Goal: Task Accomplishment & Management: Use online tool/utility

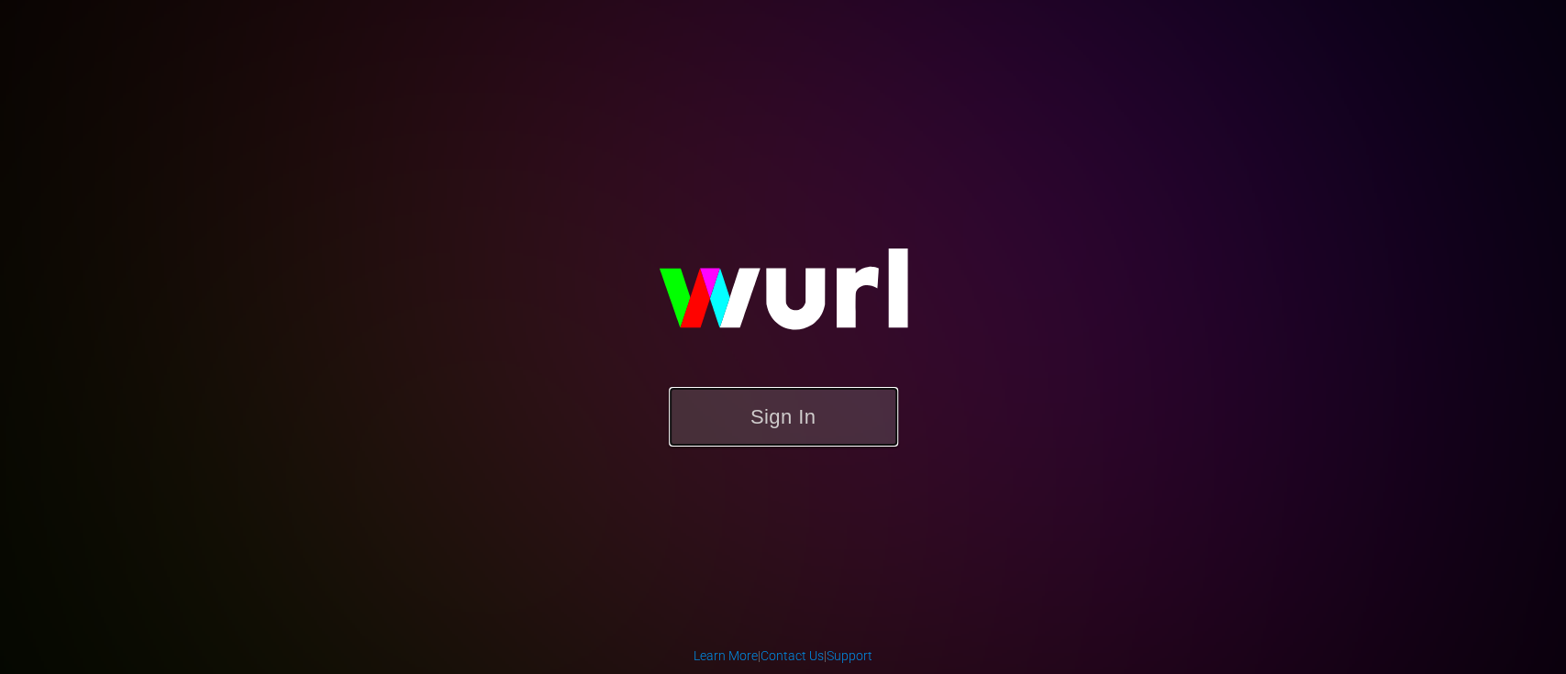
click at [782, 428] on button "Sign In" at bounding box center [783, 417] width 229 height 60
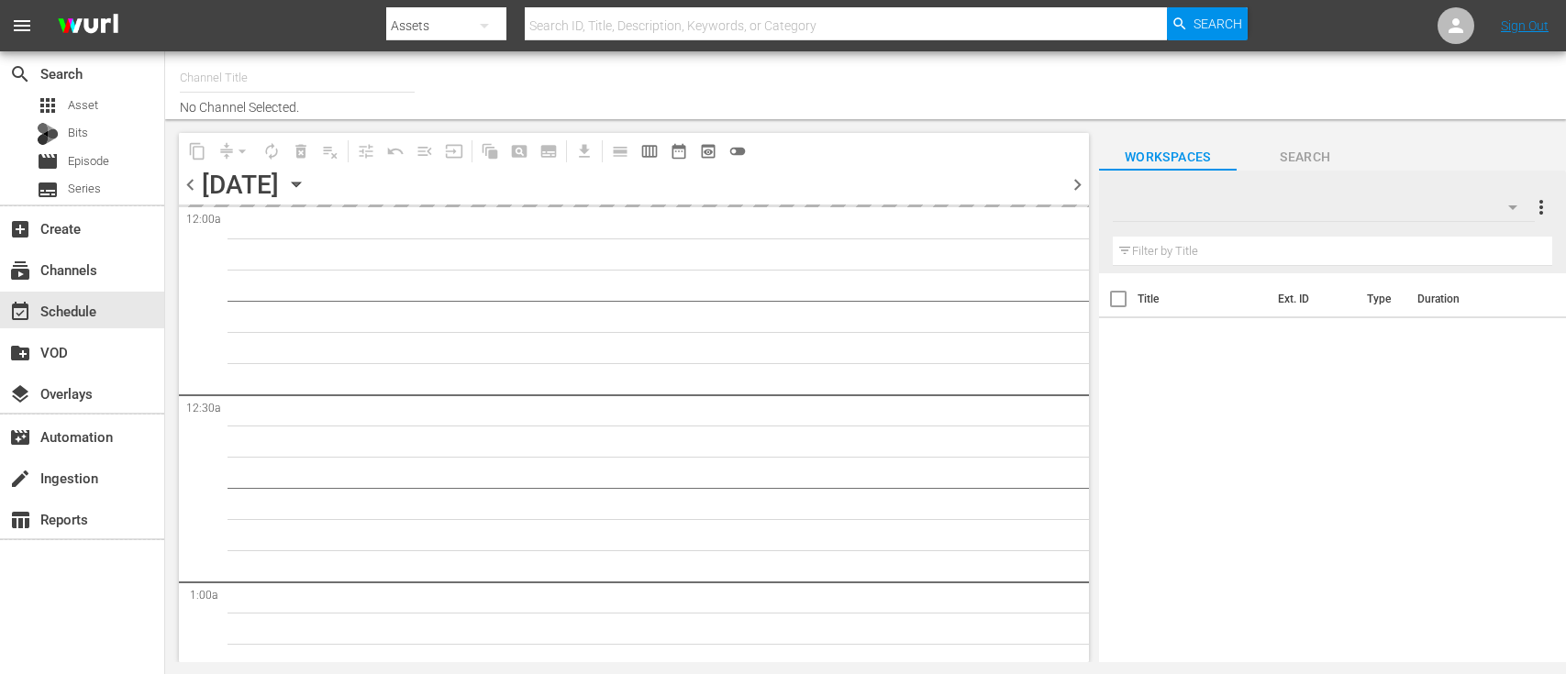
type input "Dark Matter TV (1570)"
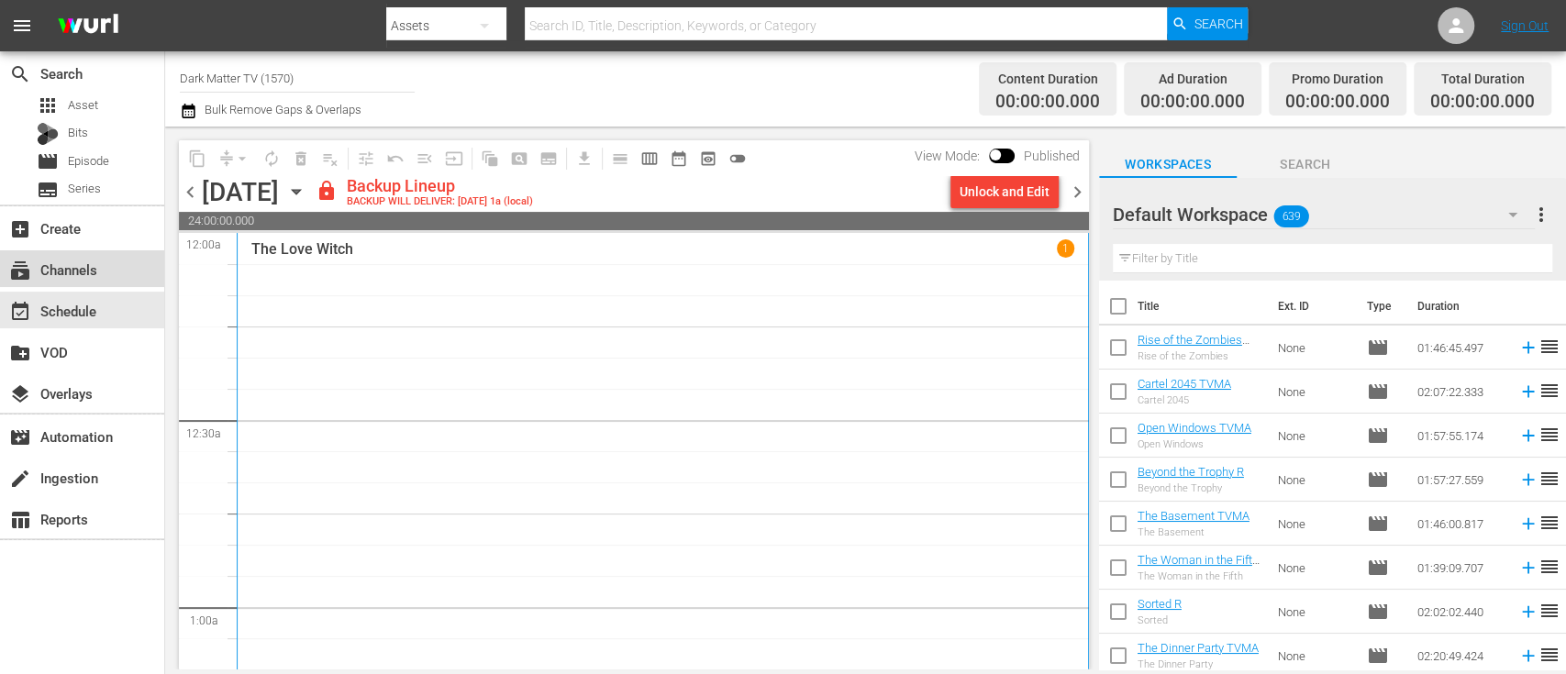
click at [95, 282] on div "subscriptions Channels" at bounding box center [82, 268] width 164 height 37
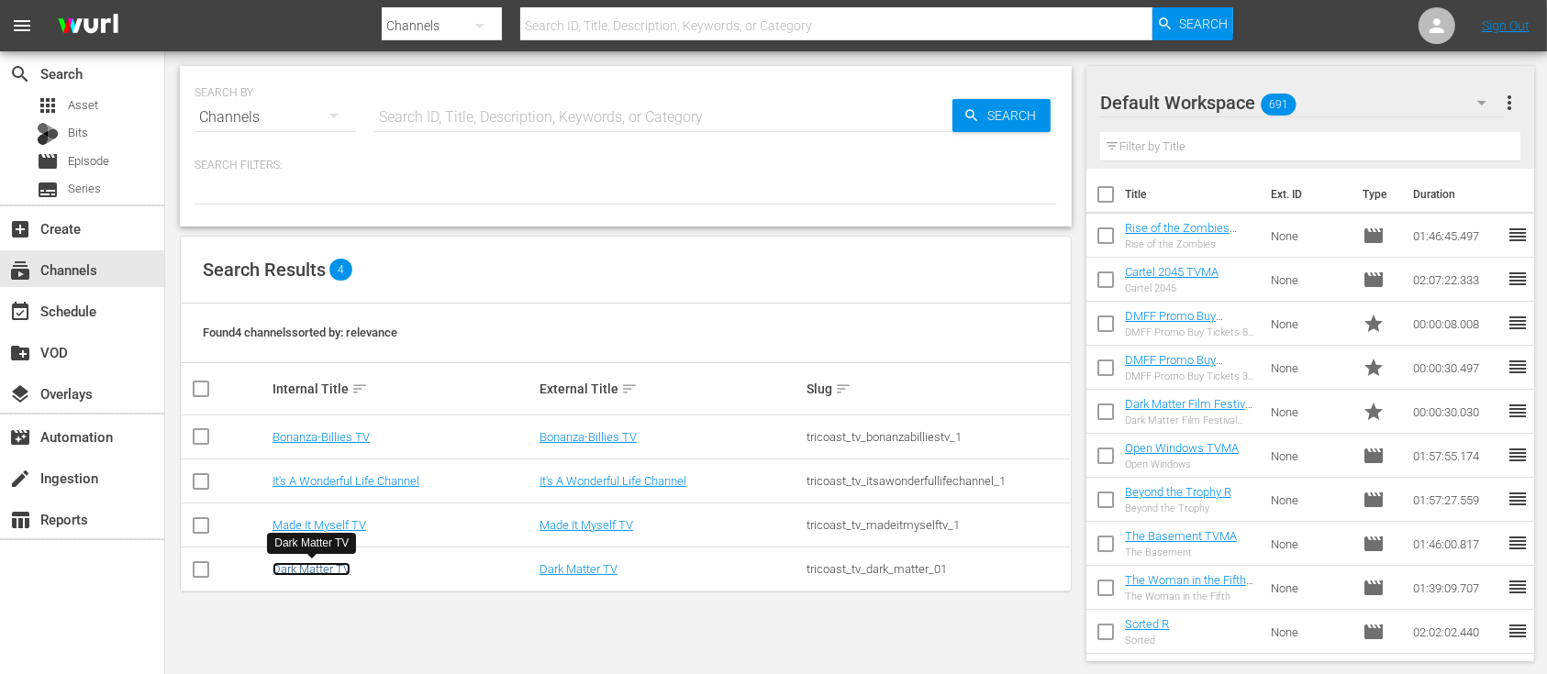
click at [316, 562] on link "Dark Matter TV" at bounding box center [311, 569] width 78 height 14
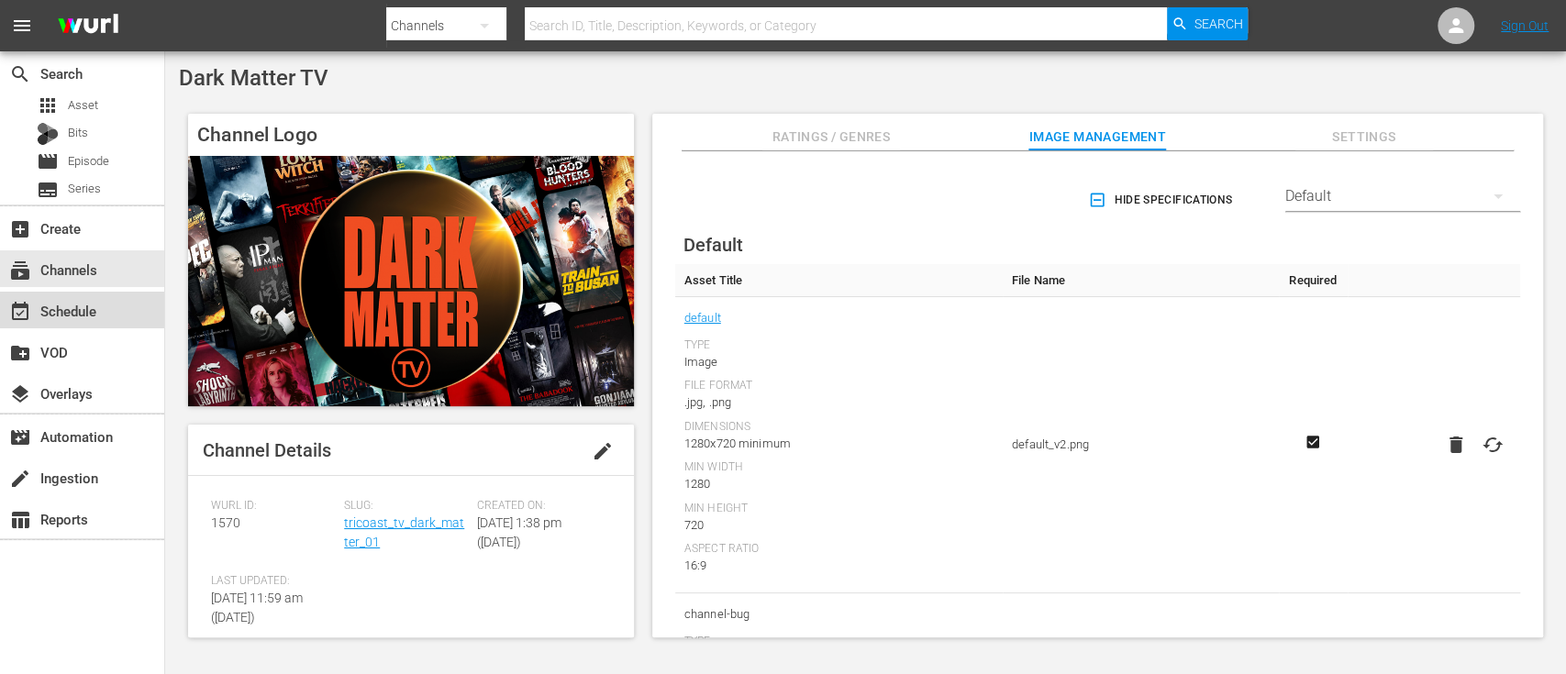
click at [92, 313] on div "event_available Schedule" at bounding box center [51, 308] width 103 height 17
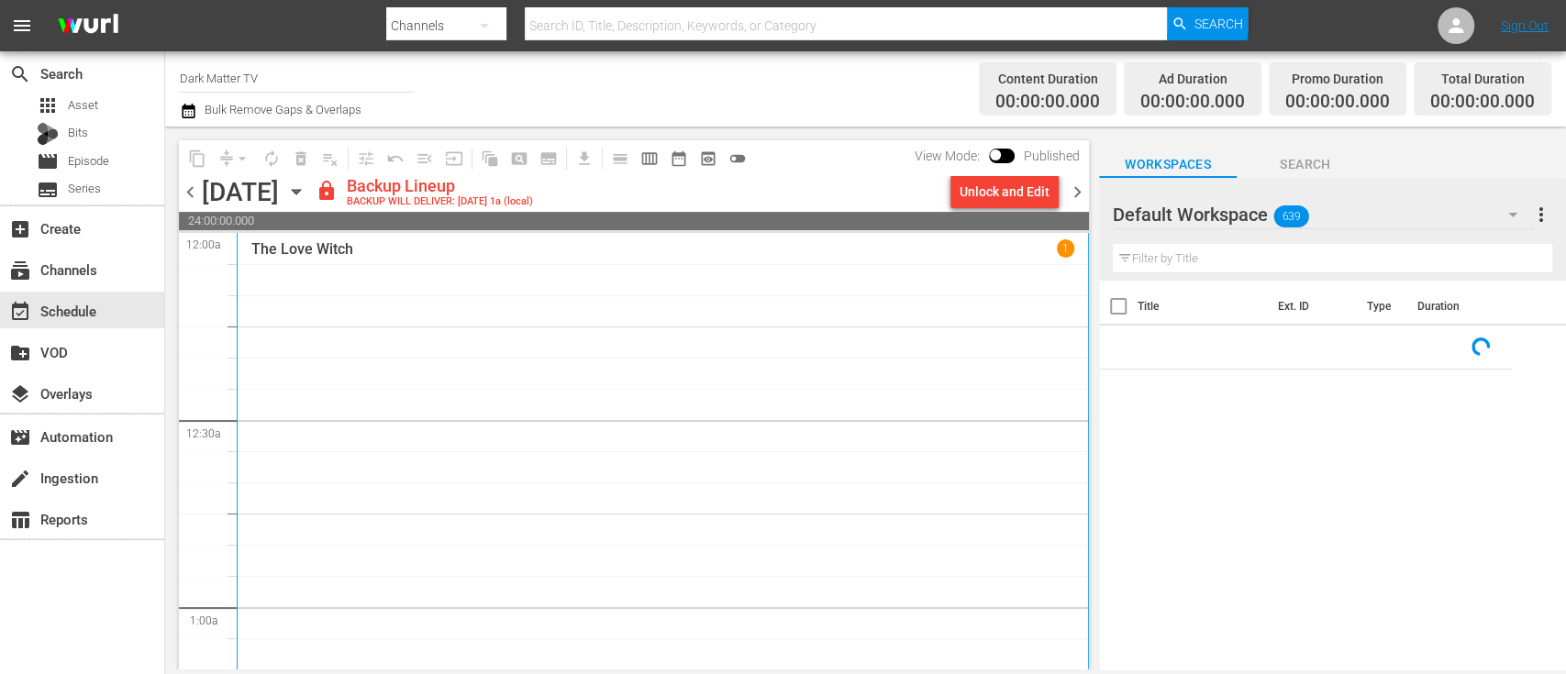
click at [197, 205] on div "chevron_left [DATE] [DATE] lock Backup Lineup BACKUP WILL DELIVER: [DATE] 1a (l…" at bounding box center [634, 194] width 910 height 36
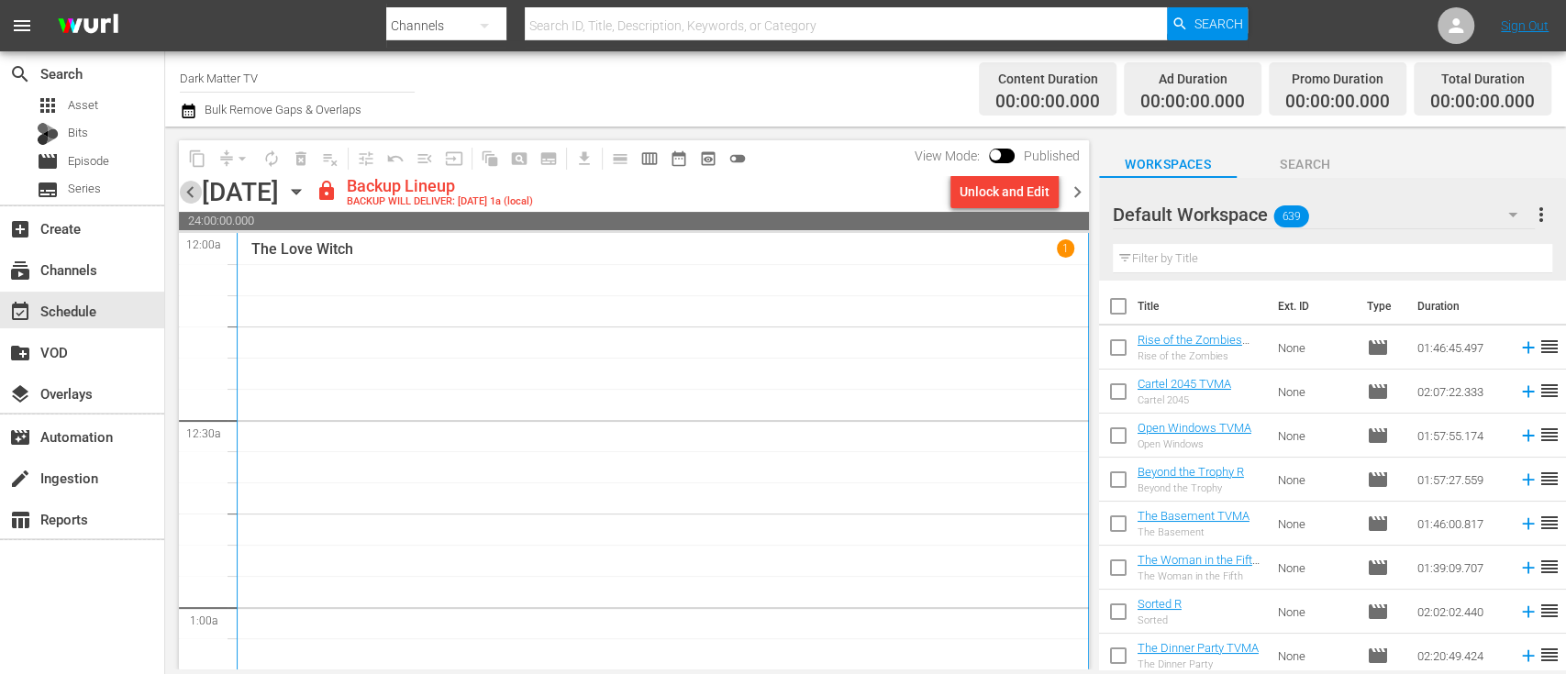
click at [193, 190] on span "chevron_left" at bounding box center [190, 192] width 23 height 23
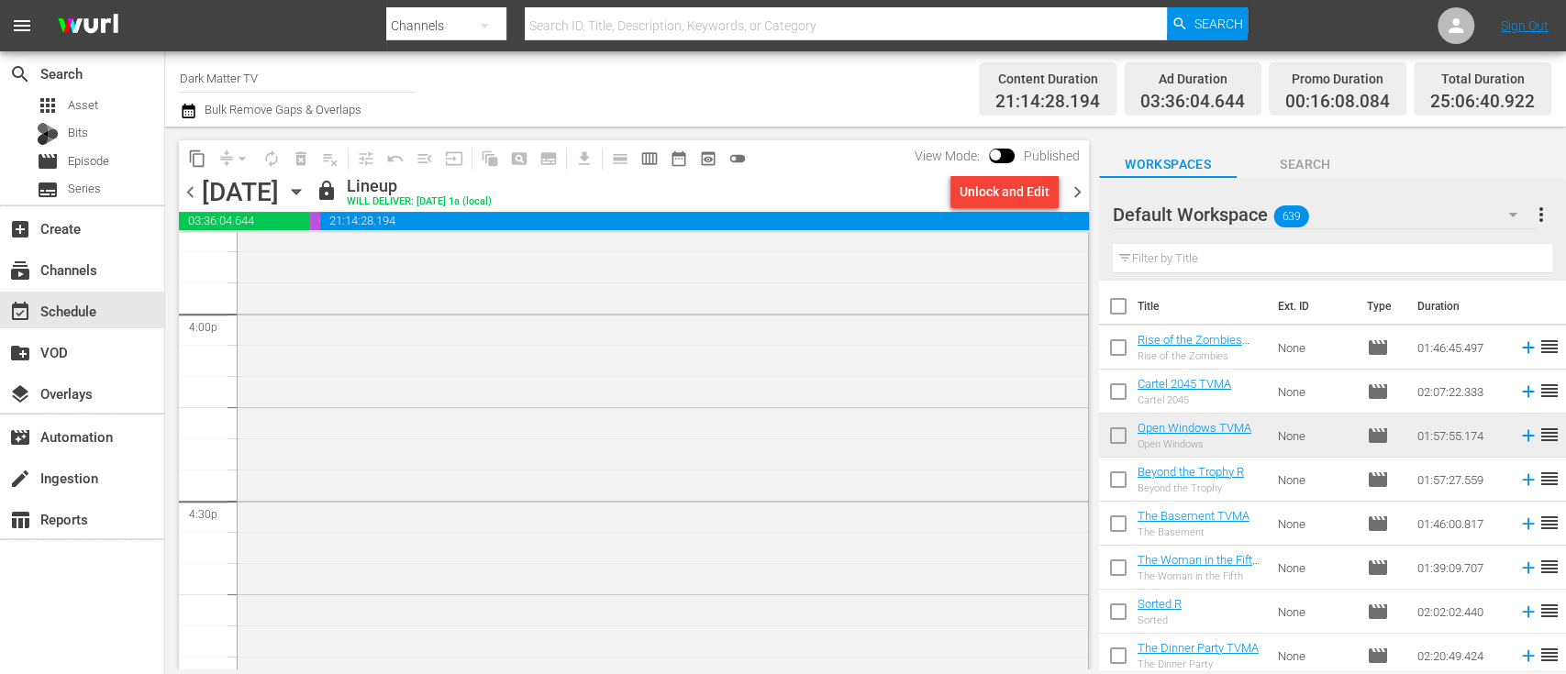
scroll to position [5945, 0]
click at [1074, 195] on span "chevron_right" at bounding box center [1077, 192] width 23 height 23
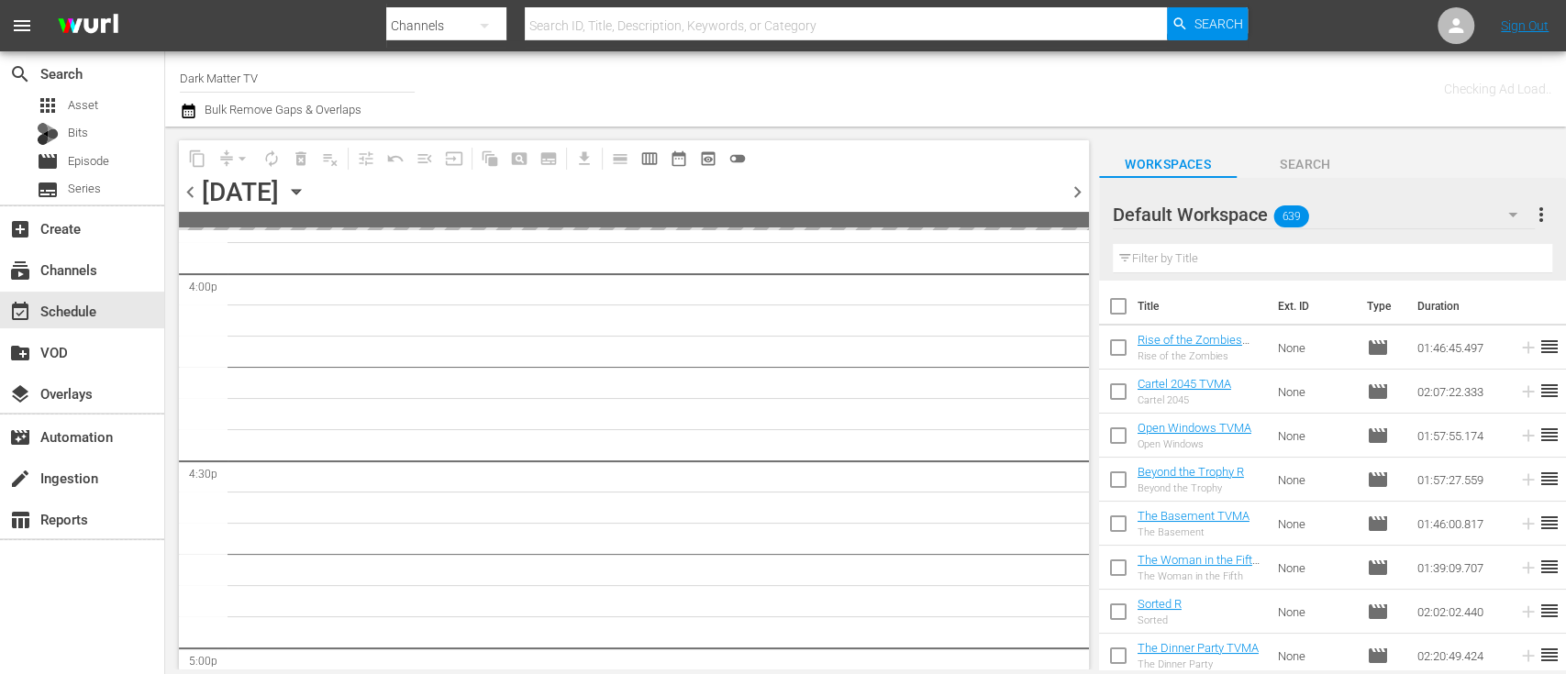
scroll to position [6165, 0]
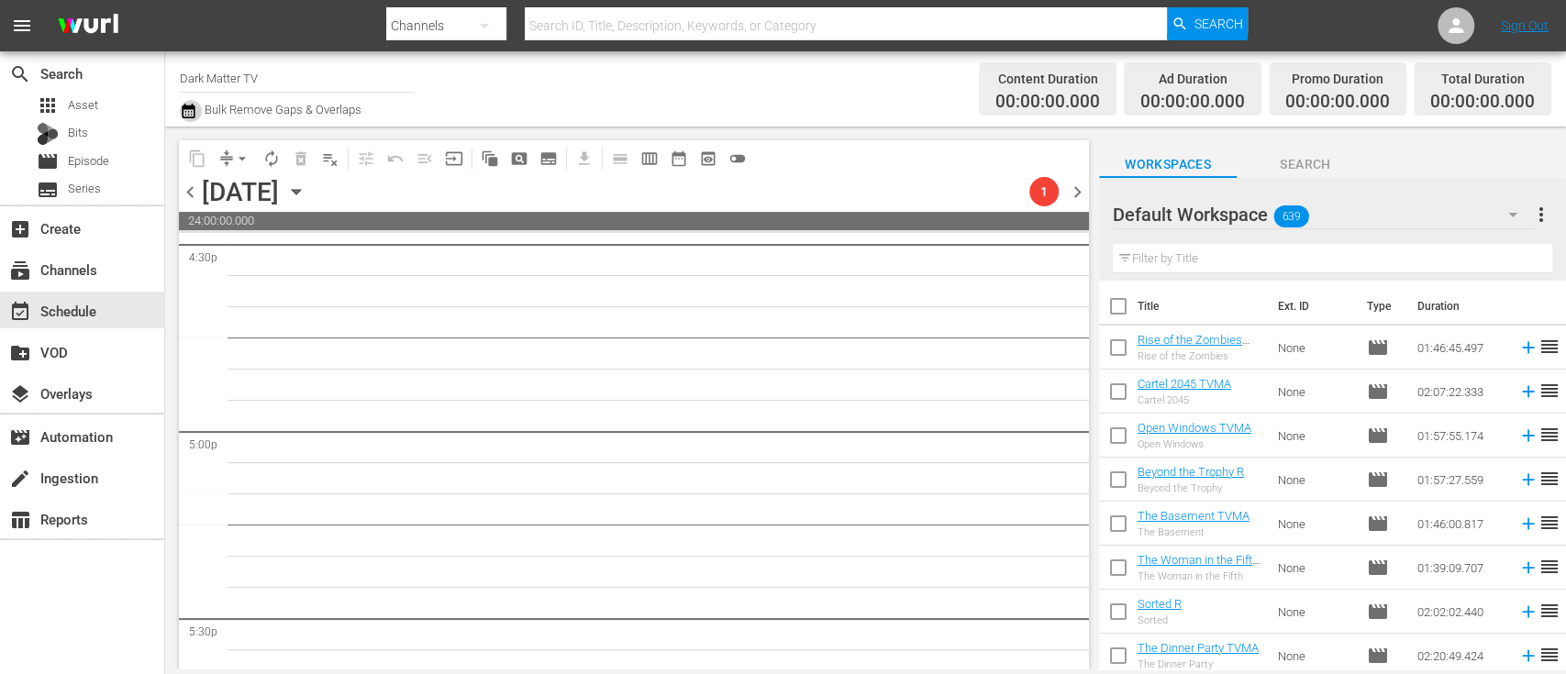
click at [197, 112] on button "button" at bounding box center [191, 111] width 22 height 22
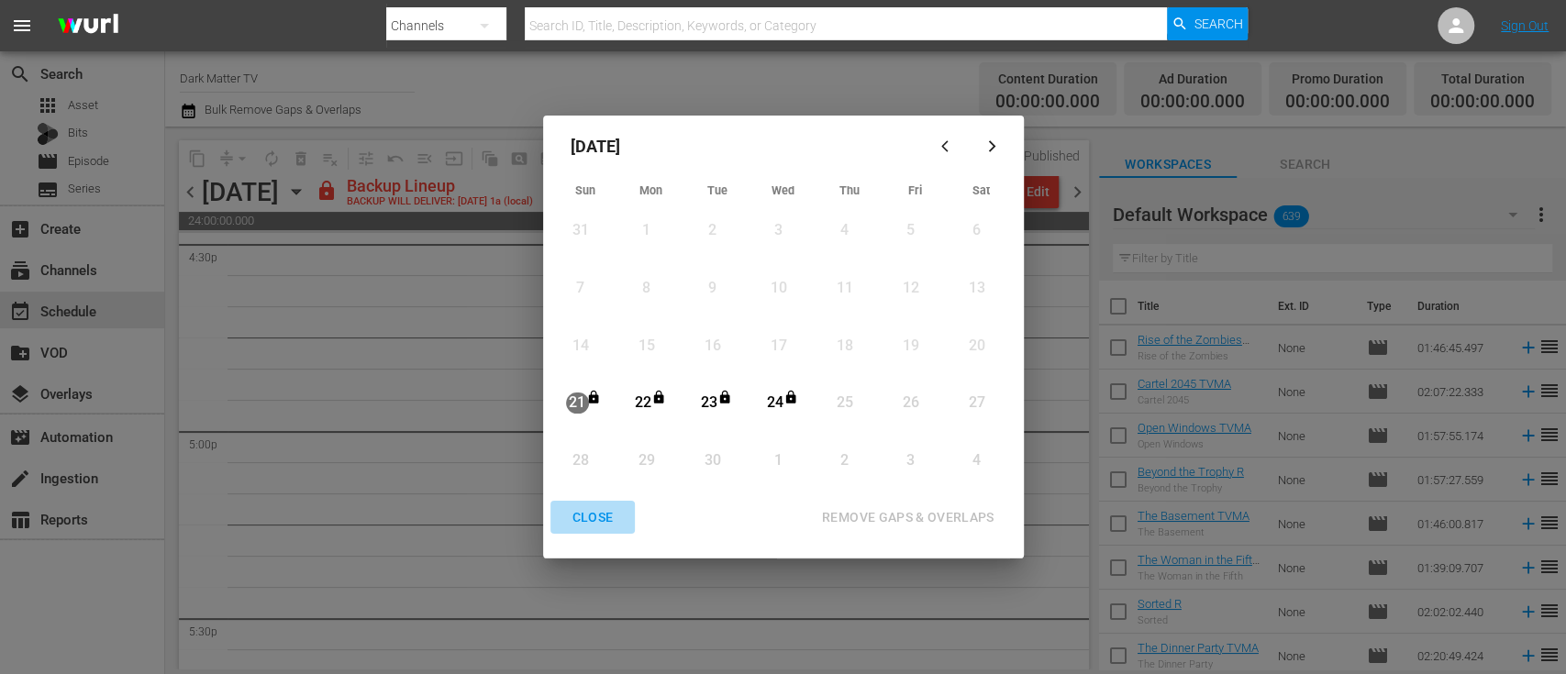
click at [587, 517] on div "CLOSE" at bounding box center [593, 517] width 71 height 23
